Goal: Find contact information: Find contact information

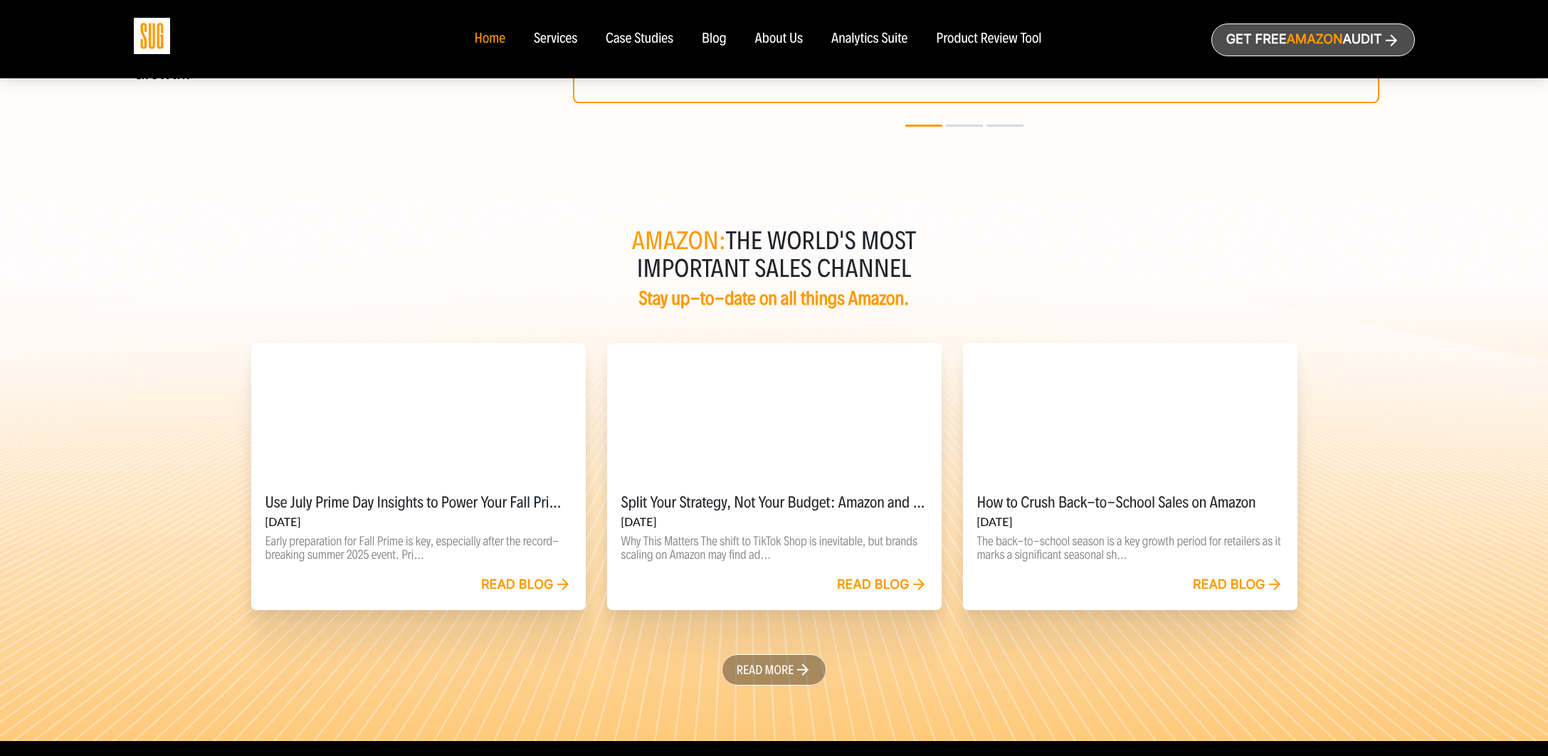
scroll to position [3221, 0]
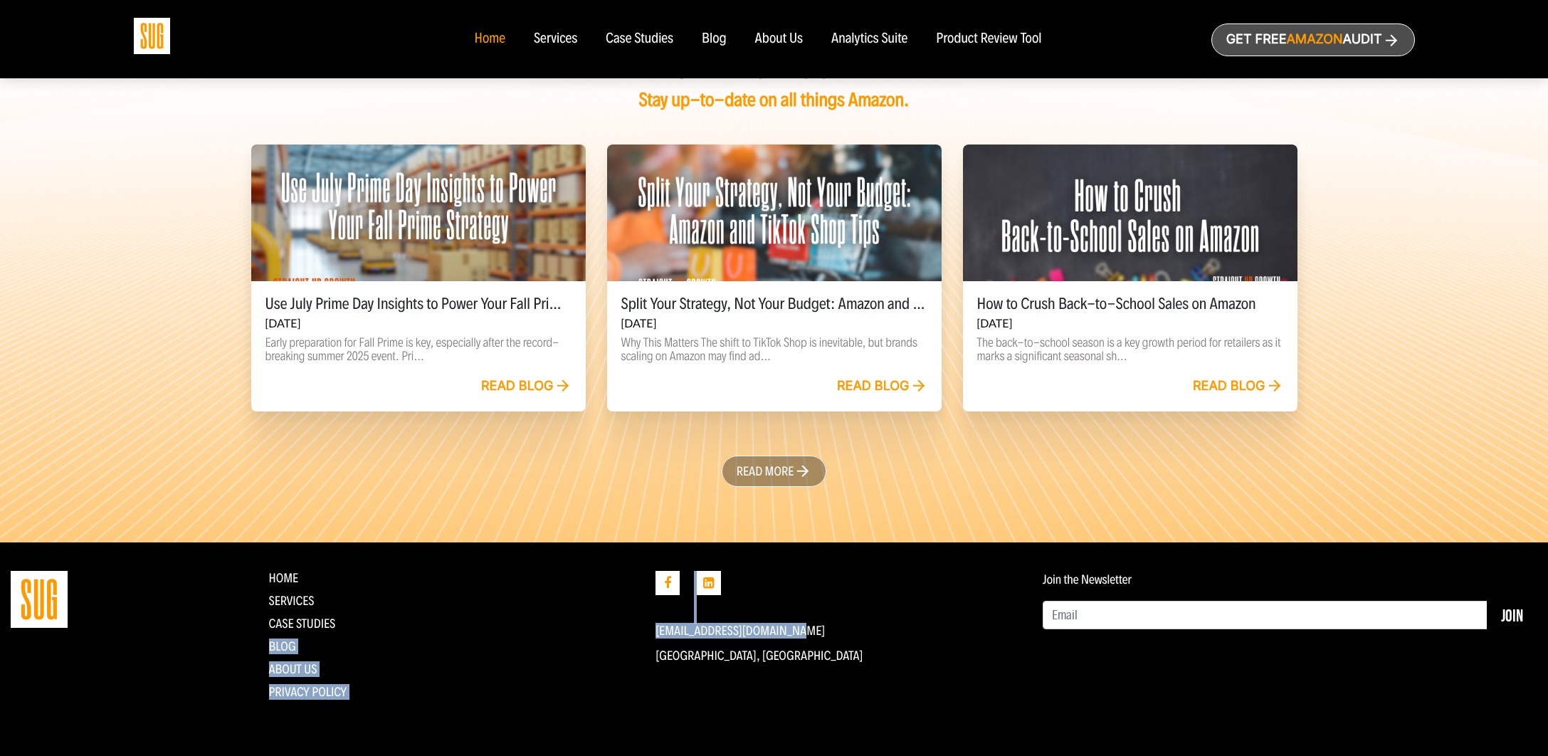
drag, startPoint x: 802, startPoint y: 632, endPoint x: 640, endPoint y: 635, distance: 161.6
click at [640, 635] on div "contact us Home Services CASE STUDIES Blog About Us Privacy Policy" at bounding box center [774, 649] width 1548 height 157
click at [810, 650] on p "[GEOGRAPHIC_DATA], [GEOGRAPHIC_DATA]" at bounding box center [839, 656] width 366 height 14
drag, startPoint x: 812, startPoint y: 633, endPoint x: 656, endPoint y: 634, distance: 155.2
click at [656, 634] on p "[EMAIL_ADDRESS][DOMAIN_NAME]" at bounding box center [839, 631] width 366 height 14
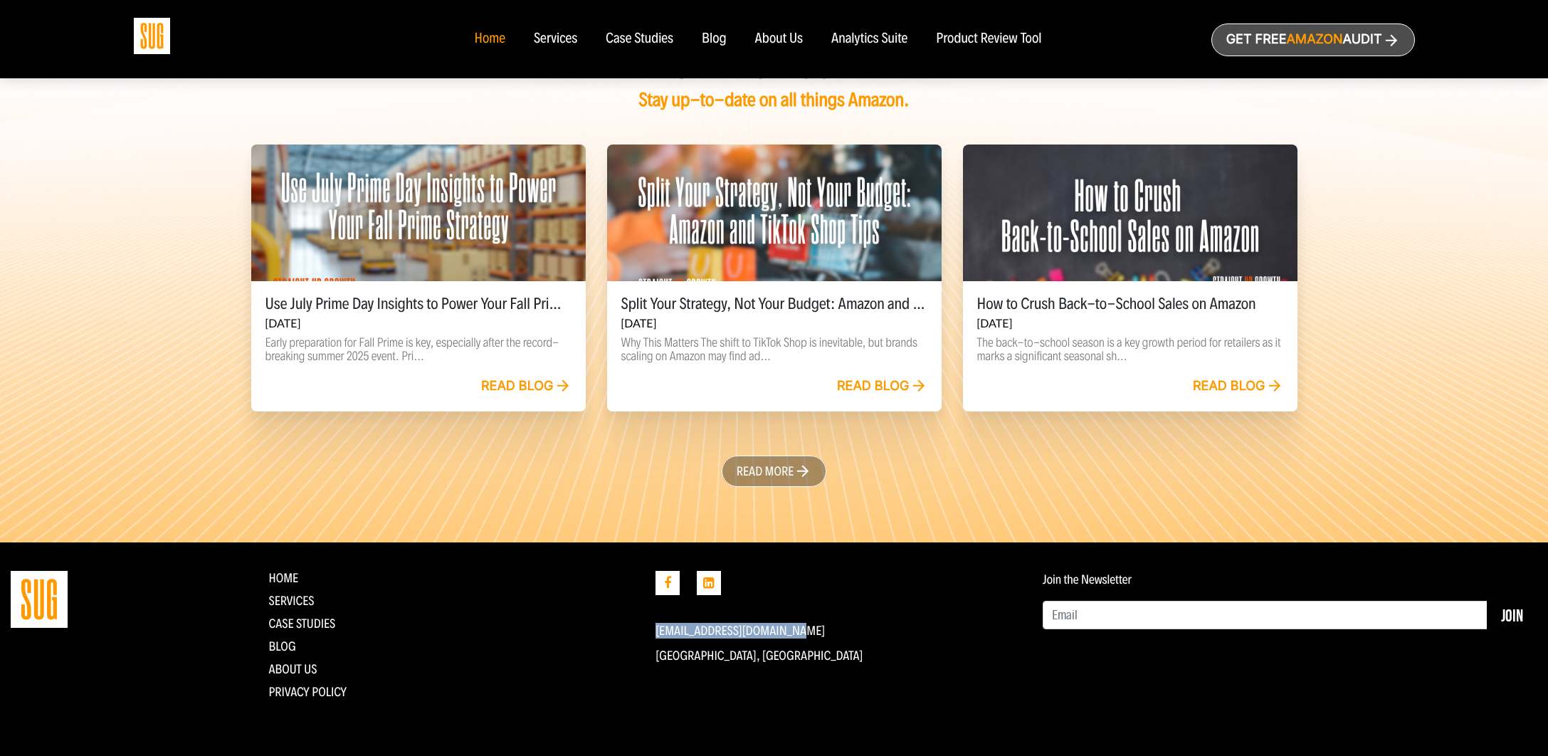
copy link "[EMAIL_ADDRESS][DOMAIN_NAME]"
click at [757, 657] on p "[GEOGRAPHIC_DATA], [GEOGRAPHIC_DATA]" at bounding box center [839, 656] width 366 height 14
drag, startPoint x: 765, startPoint y: 658, endPoint x: 656, endPoint y: 657, distance: 108.9
click at [656, 657] on p "[GEOGRAPHIC_DATA], [GEOGRAPHIC_DATA]" at bounding box center [839, 656] width 366 height 14
copy p "[GEOGRAPHIC_DATA], [GEOGRAPHIC_DATA]"
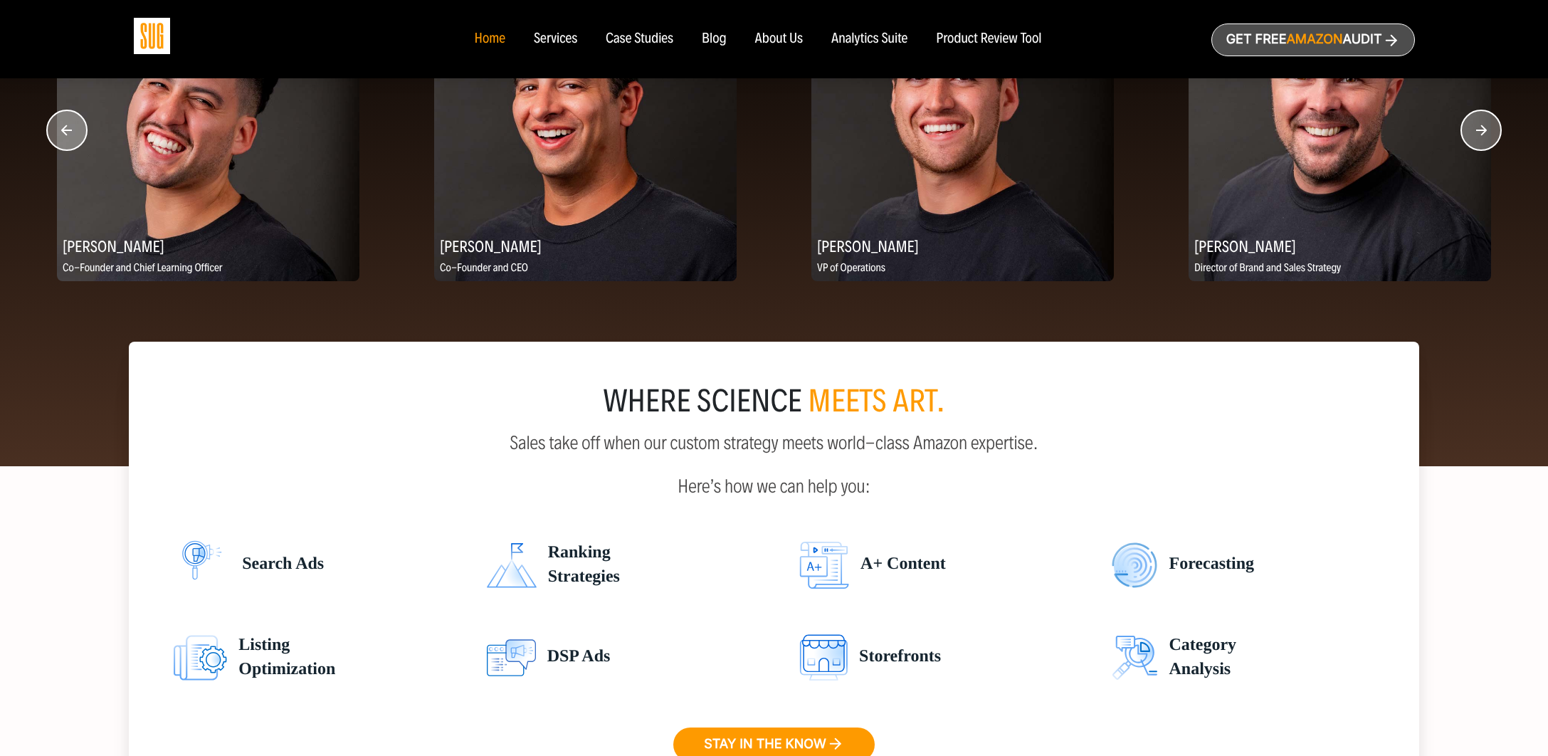
scroll to position [1627, 0]
